Goal: Transaction & Acquisition: Download file/media

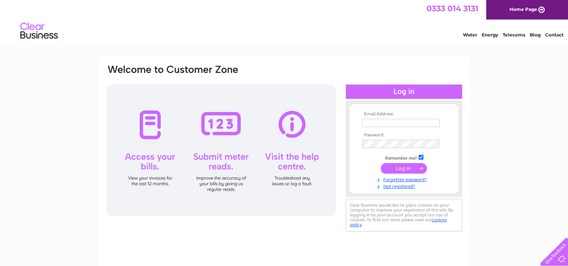
type input "Utilities@admiraltaverns.co.uk"
click at [400, 167] on input "submit" at bounding box center [404, 168] width 46 height 11
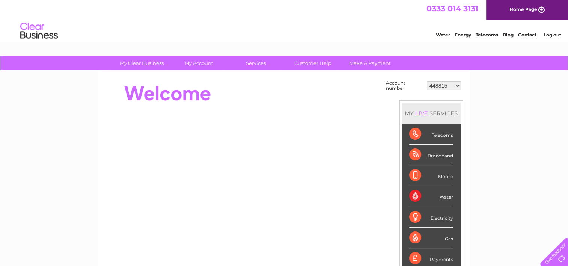
click at [457, 86] on select "448815 973357 1153326 30278378 30280434 30292905 30294376 30300749 30301071 303…" at bounding box center [444, 85] width 34 height 9
click at [451, 84] on select "448815 973357 1153326 30278378 30280434 30292905 30294376 30300749 30301071 303…" at bounding box center [444, 85] width 34 height 9
click at [450, 84] on select "448815 973357 1153326 30278378 30280434 30292905 30294376 30300749 30301071 303…" at bounding box center [444, 85] width 34 height 9
click at [527, 106] on div "My Clear Business Login Details My Details My Preferences Link Account My Accou…" at bounding box center [284, 268] width 568 height 424
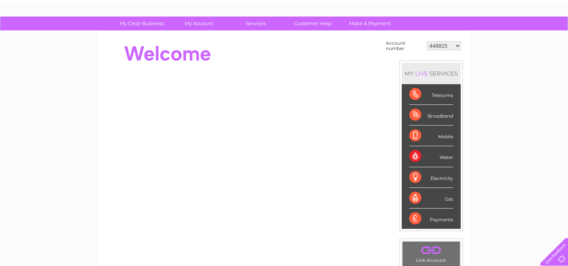
scroll to position [75, 0]
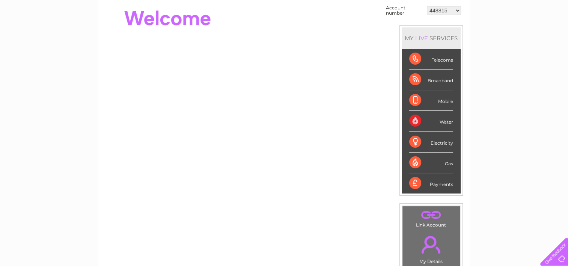
click at [456, 9] on select "448815 973357 1153326 30278378 30280434 30292905 30294376 30300749 30301071 303…" at bounding box center [444, 10] width 34 height 9
select select "30320172"
click at [427, 6] on select "448815 973357 1153326 30278378 30280434 30292905 30294376 30300749 30301071 303…" at bounding box center [444, 10] width 34 height 9
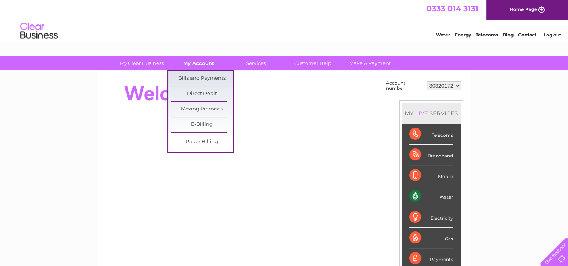
click at [198, 64] on link "My Account" at bounding box center [199, 63] width 62 height 14
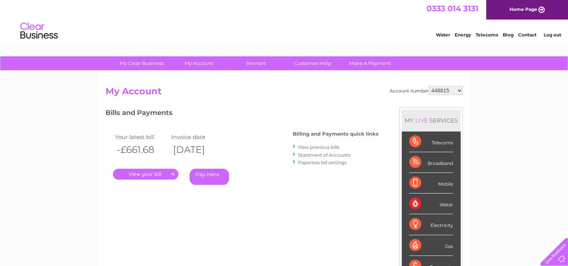
click at [336, 188] on div "Bills and Payments Billing and Payments quick links View previous bills Stateme…" at bounding box center [242, 151] width 273 height 88
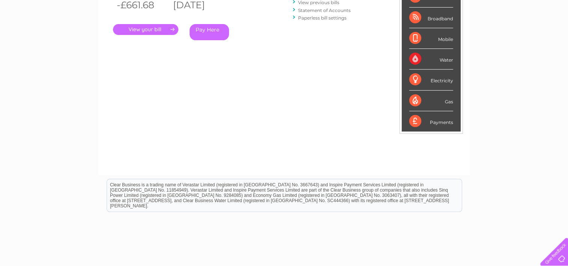
scroll to position [36, 0]
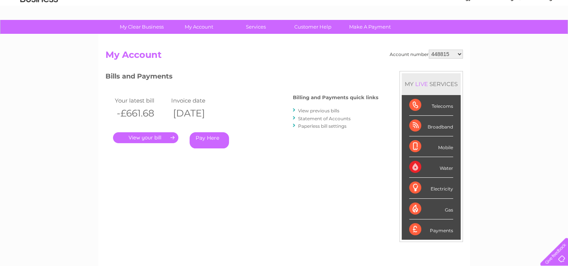
click at [447, 167] on div "Water" at bounding box center [431, 167] width 44 height 21
click at [415, 166] on div "Water" at bounding box center [431, 167] width 44 height 21
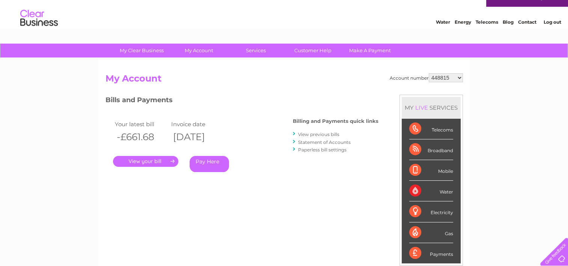
scroll to position [0, 0]
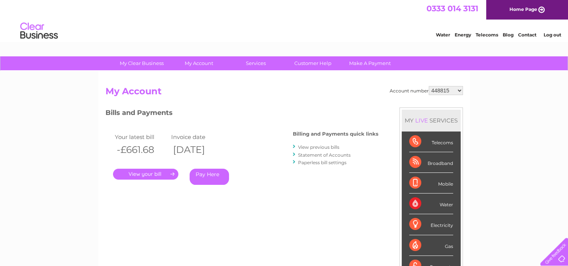
click at [315, 148] on link "View previous bills" at bounding box center [318, 147] width 41 height 6
click at [461, 92] on select "448815 973357 1153326 30278378 30280434 30292905 30294376 30300749 30301071 303…" at bounding box center [446, 90] width 34 height 9
select select "30320172"
click at [429, 86] on select "448815 973357 1153326 30278378 30280434 30292905 30294376 30300749 30301071 303…" at bounding box center [446, 90] width 34 height 9
click at [136, 174] on link "." at bounding box center [145, 174] width 65 height 11
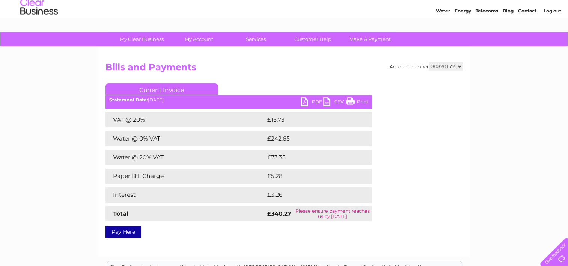
scroll to position [75, 0]
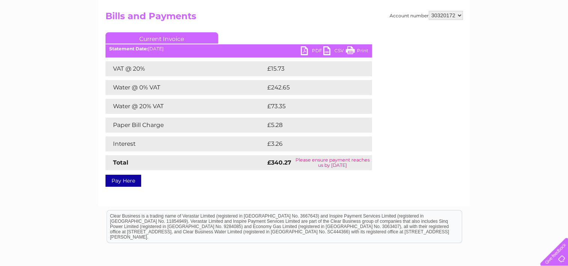
click at [306, 50] on link "PDF" at bounding box center [312, 51] width 23 height 11
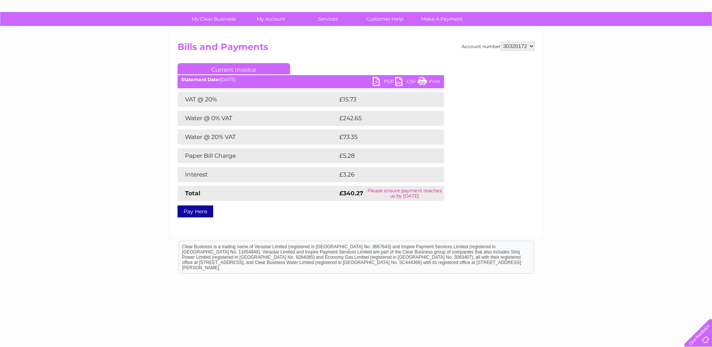
scroll to position [31, 0]
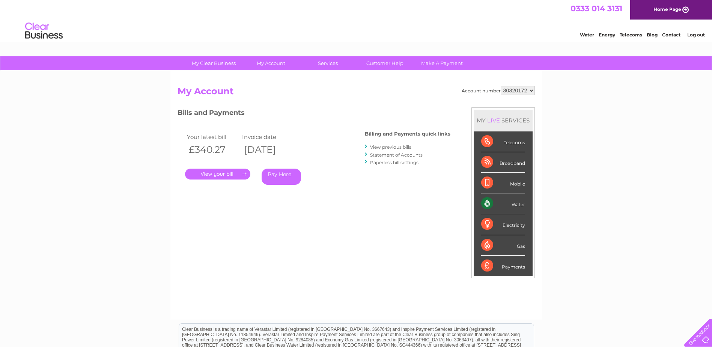
click at [399, 147] on link "View previous bills" at bounding box center [390, 147] width 41 height 6
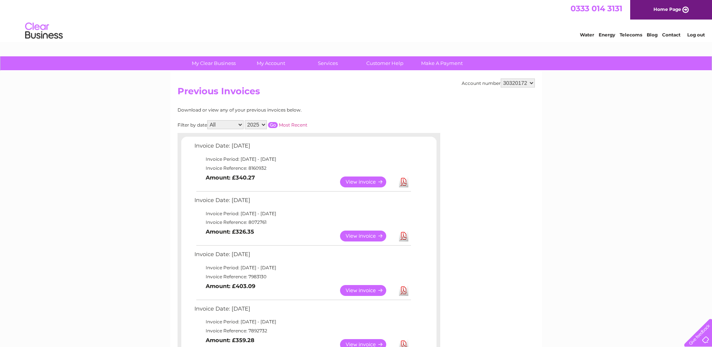
click at [506, 271] on div "Account number 448815 973357 1153326 30278378 30280434 30292905 30294376 303007…" at bounding box center [356, 259] width 372 height 376
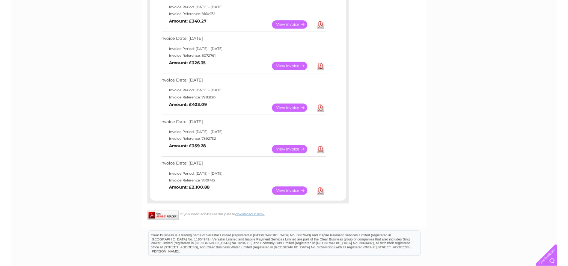
scroll to position [113, 0]
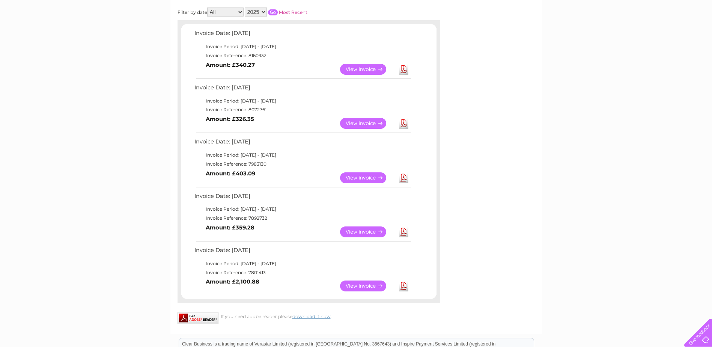
click at [404, 119] on link "Download" at bounding box center [403, 123] width 9 height 11
